Goal: Task Accomplishment & Management: Use online tool/utility

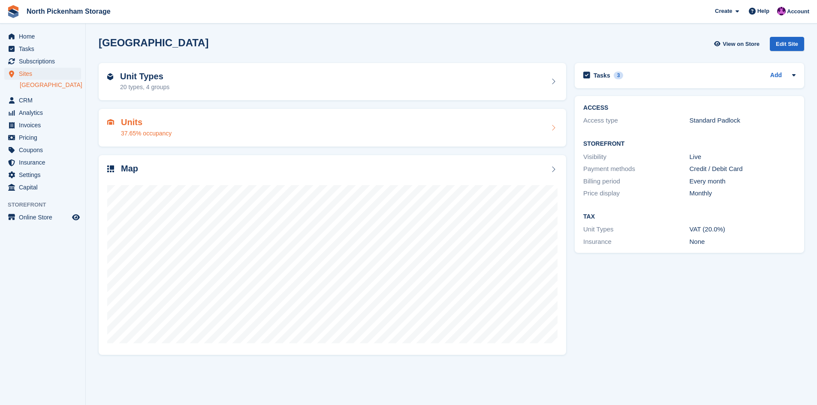
click at [135, 127] on h2 "Units" at bounding box center [146, 122] width 51 height 10
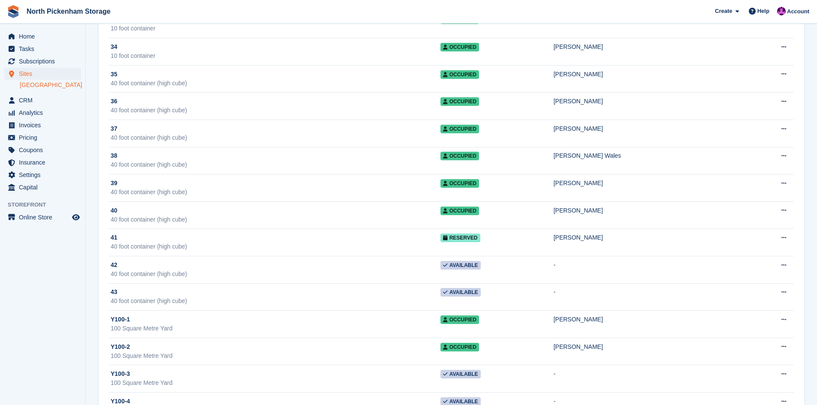
scroll to position [1094, 0]
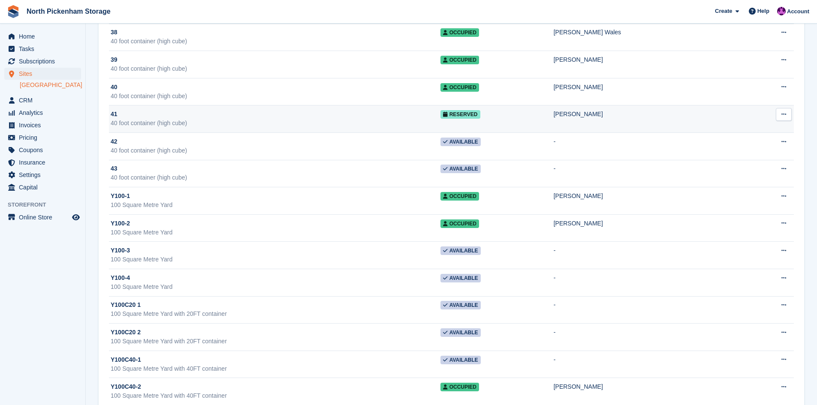
click at [189, 117] on div "41" at bounding box center [276, 114] width 330 height 9
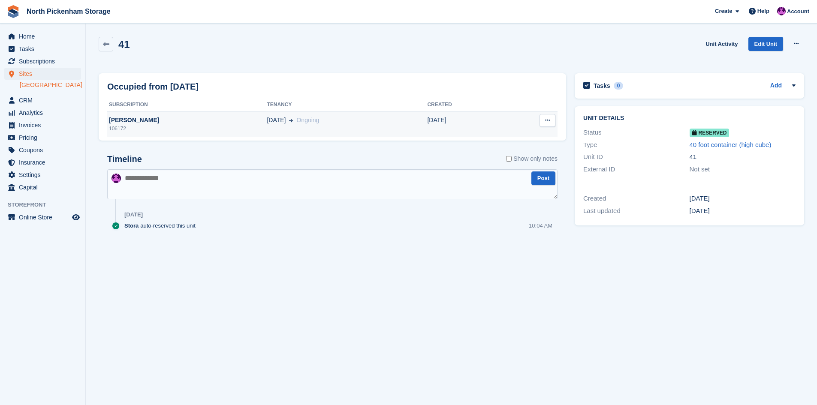
click at [547, 117] on icon at bounding box center [547, 120] width 5 height 6
click at [520, 88] on div "Occupied from [DATE]" at bounding box center [332, 86] width 450 height 13
click at [789, 44] on button at bounding box center [796, 43] width 16 height 13
drag, startPoint x: 747, startPoint y: 61, endPoint x: 449, endPoint y: 41, distance: 298.7
click at [747, 60] on p "Grant Early Access" at bounding box center [763, 60] width 75 height 11
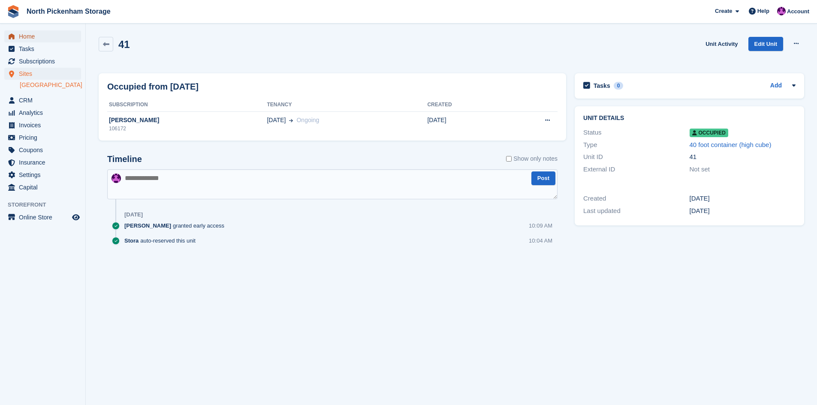
click at [32, 38] on span "Home" at bounding box center [44, 36] width 51 height 12
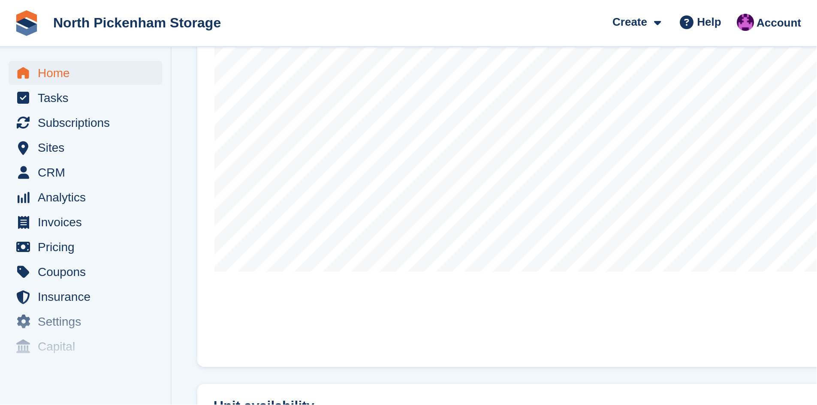
scroll to position [319, 0]
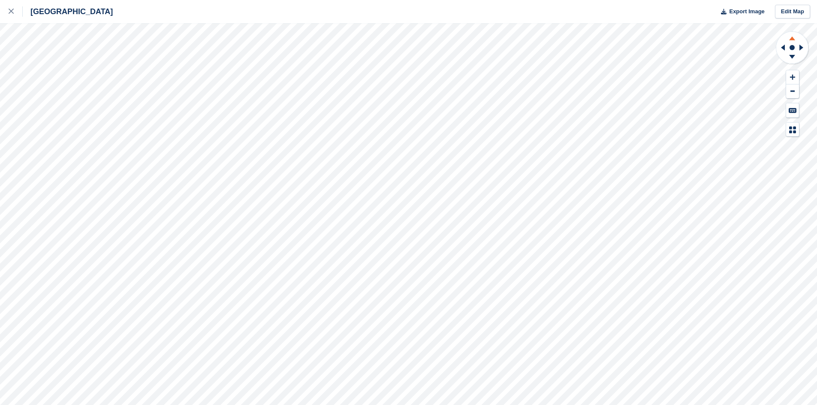
click at [793, 38] on icon at bounding box center [792, 38] width 6 height 4
click at [790, 53] on icon at bounding box center [792, 58] width 22 height 11
click at [791, 38] on icon at bounding box center [792, 38] width 6 height 4
click at [791, 54] on icon at bounding box center [792, 58] width 22 height 11
